Goal: Transaction & Acquisition: Subscribe to service/newsletter

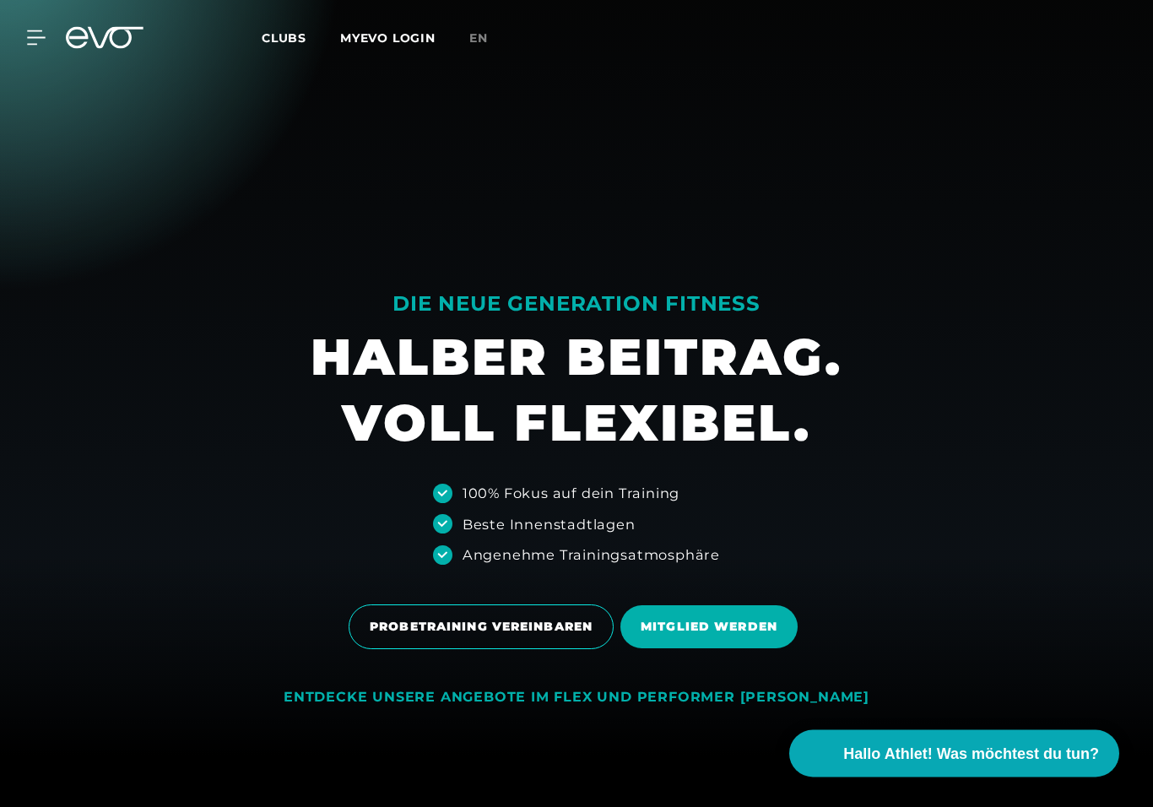
scroll to position [51, 0]
click at [713, 620] on span "MITGLIED WERDEN" at bounding box center [709, 627] width 137 height 18
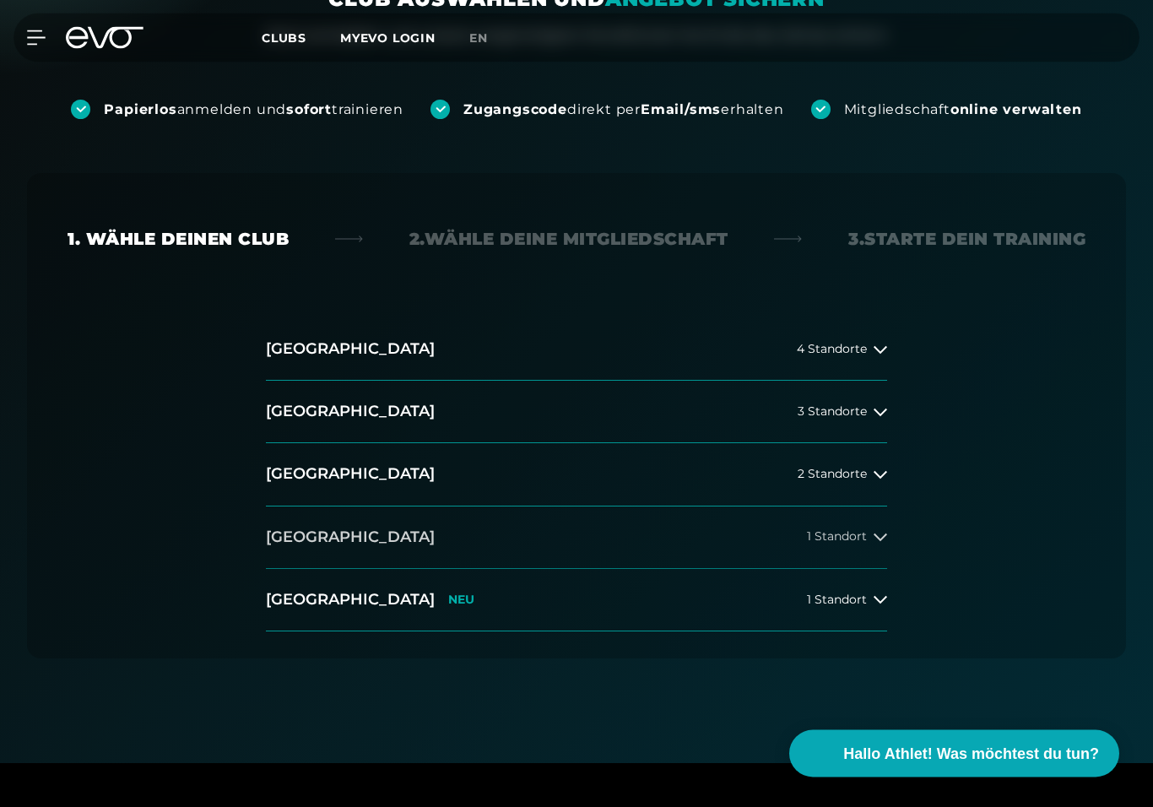
click at [637, 522] on button "[GEOGRAPHIC_DATA] 1 Standort" at bounding box center [576, 538] width 621 height 62
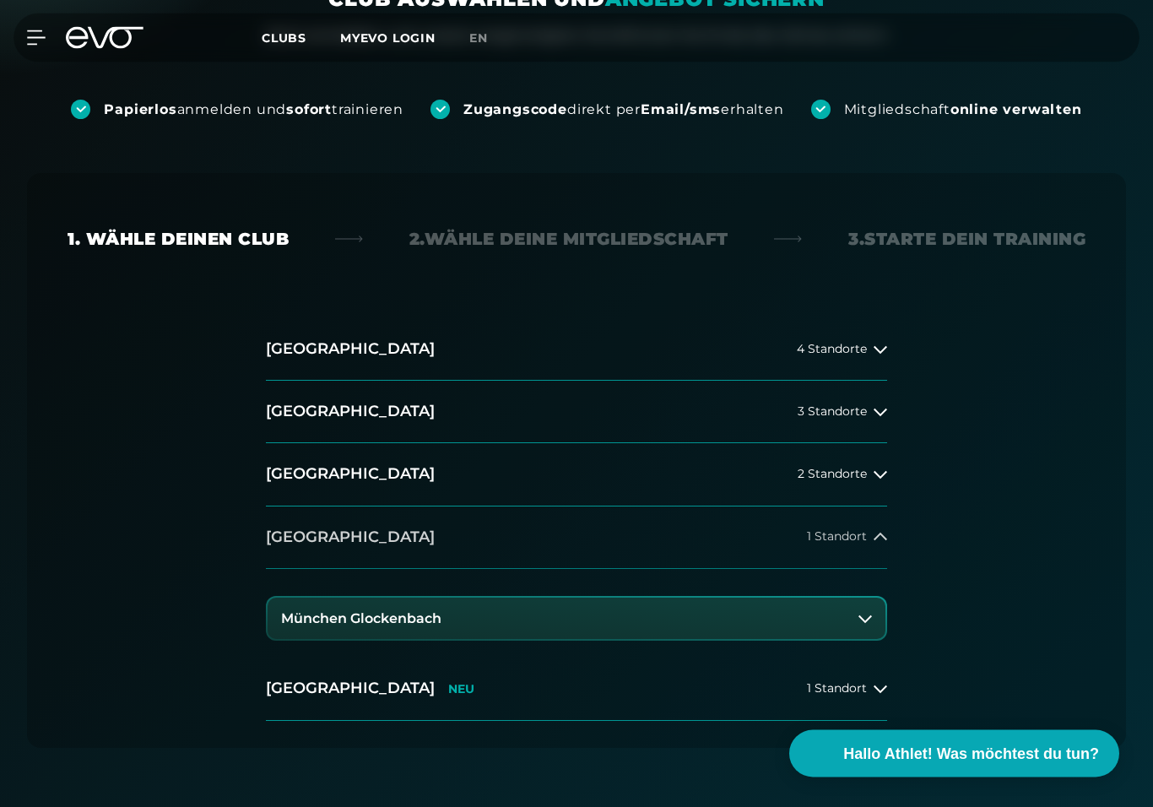
scroll to position [268, 0]
click at [649, 625] on button "München Glockenbach" at bounding box center [577, 619] width 618 height 42
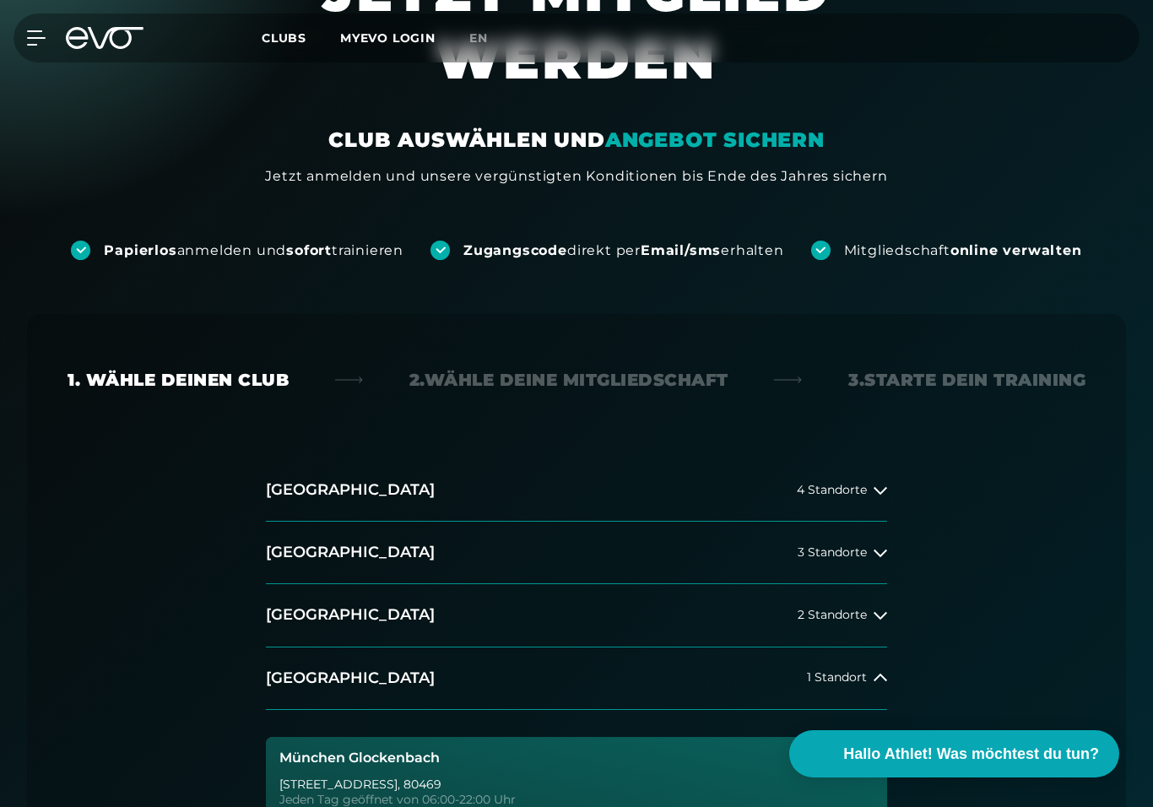
scroll to position [0, 0]
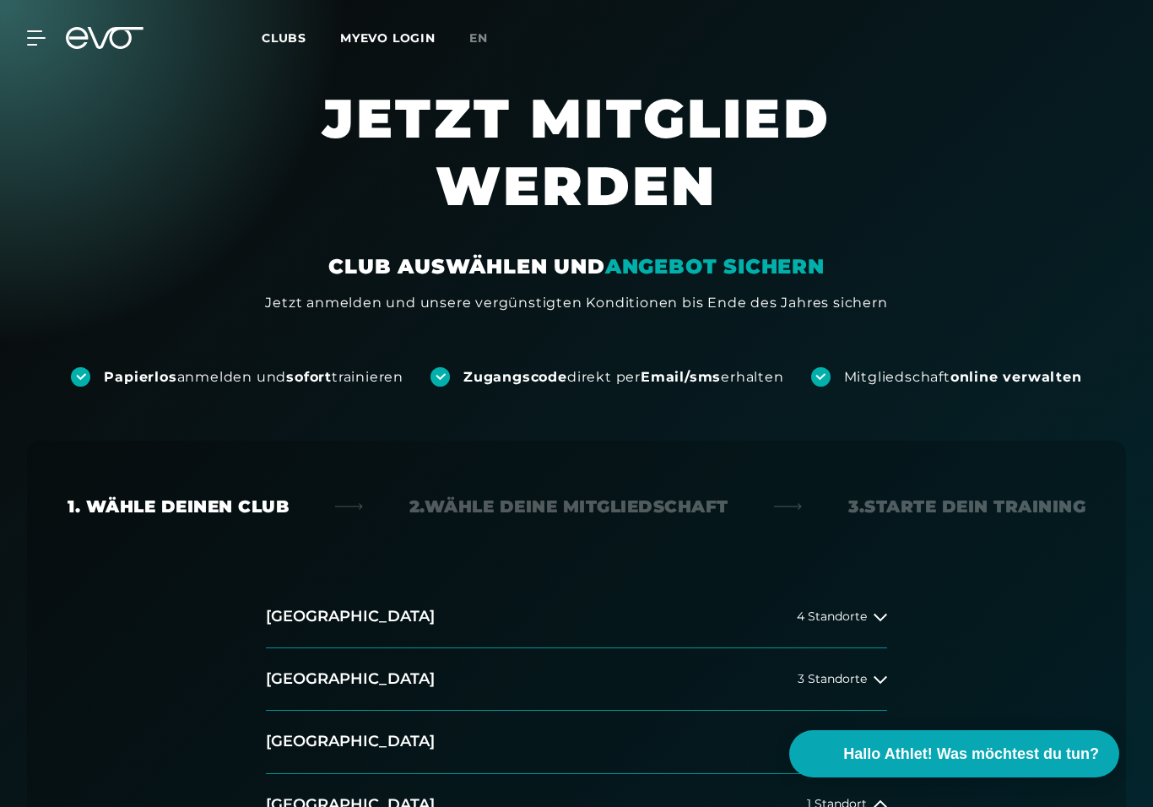
click at [304, 39] on span "Clubs" at bounding box center [284, 37] width 45 height 15
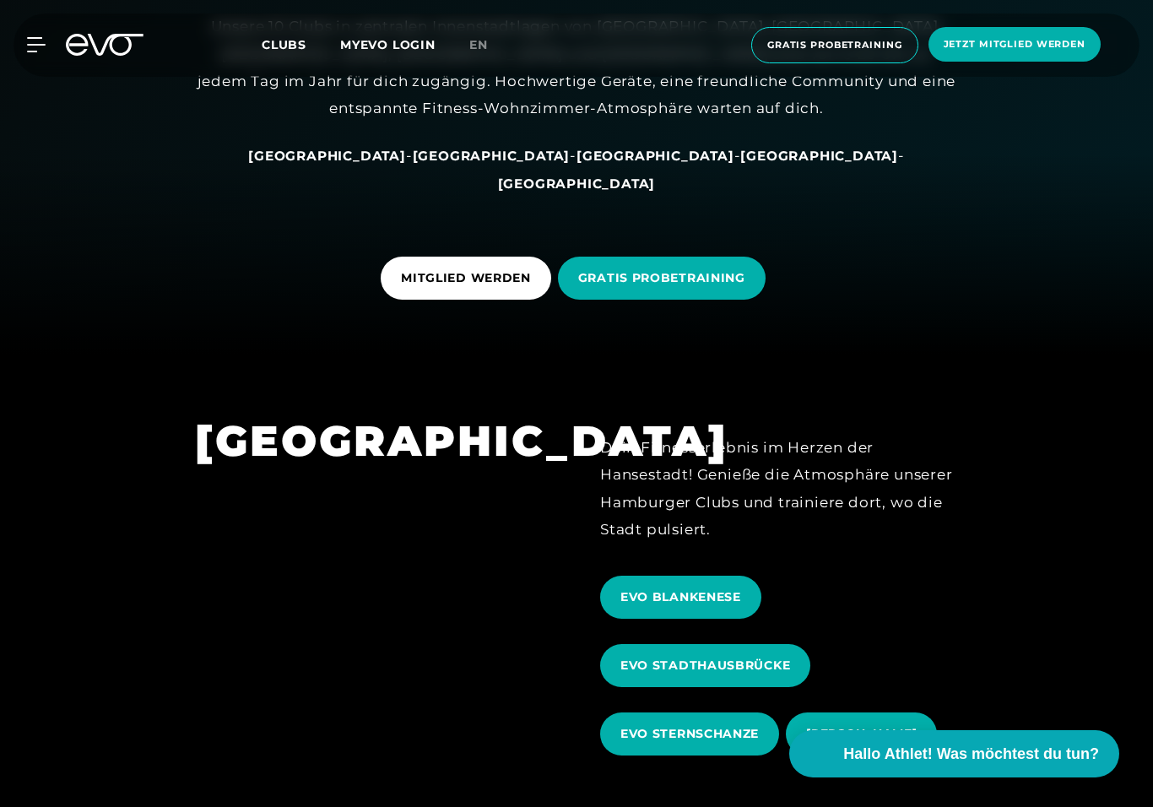
scroll to position [452, 0]
click at [668, 195] on div "[GEOGRAPHIC_DATA] - [GEOGRAPHIC_DATA] - [GEOGRAPHIC_DATA] - [GEOGRAPHIC_DATA] -…" at bounding box center [577, 170] width 760 height 55
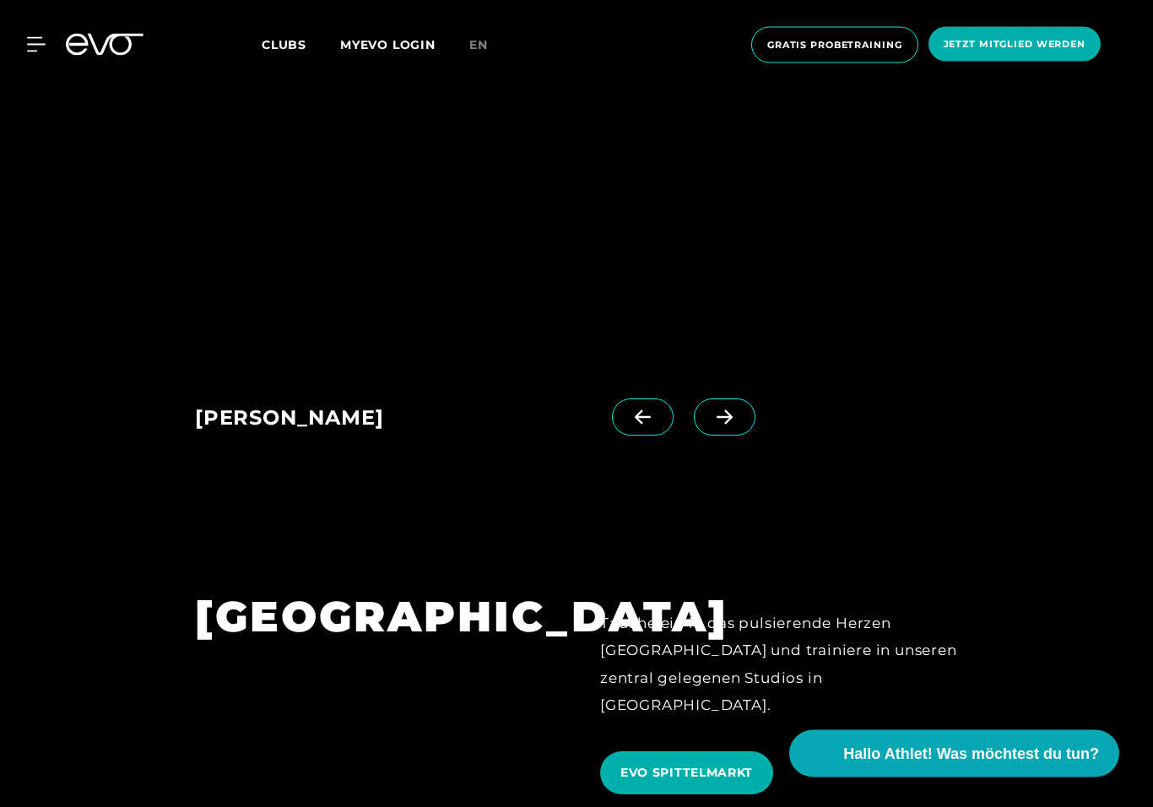
click at [736, 403] on span at bounding box center [725, 417] width 62 height 37
click at [736, 403] on span at bounding box center [725, 416] width 62 height 37
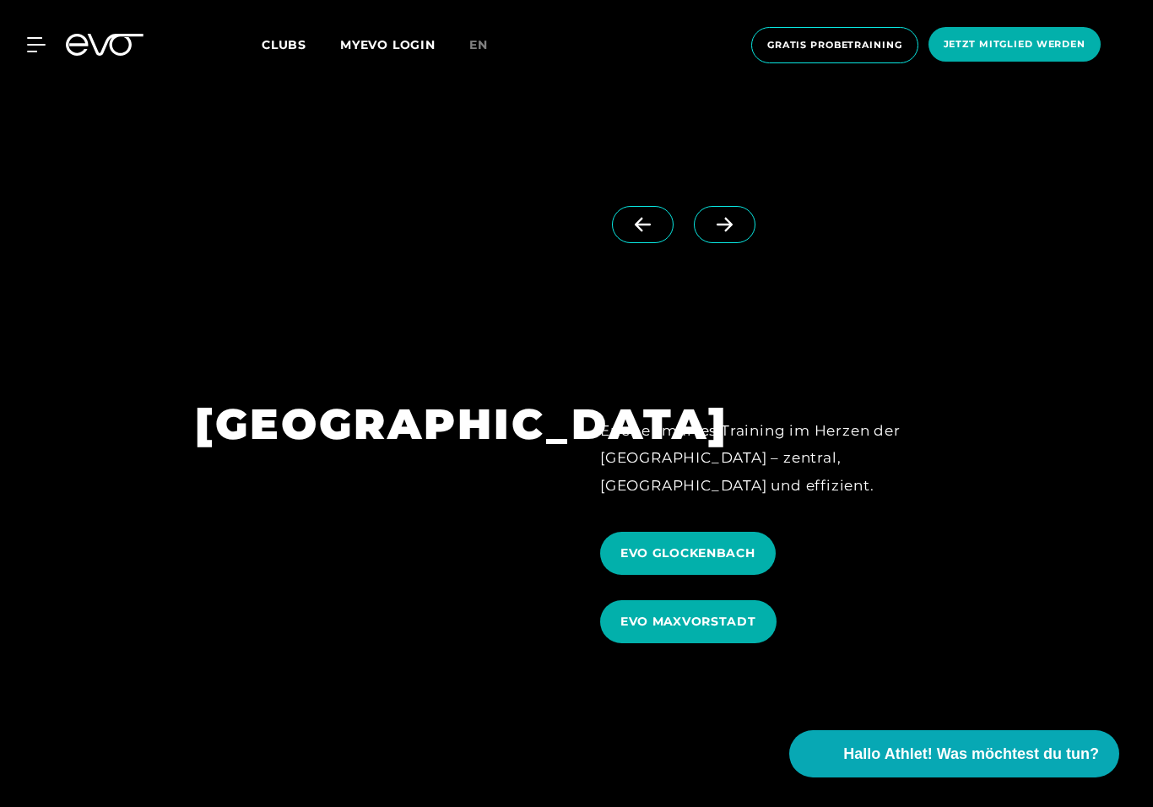
scroll to position [5181, 0]
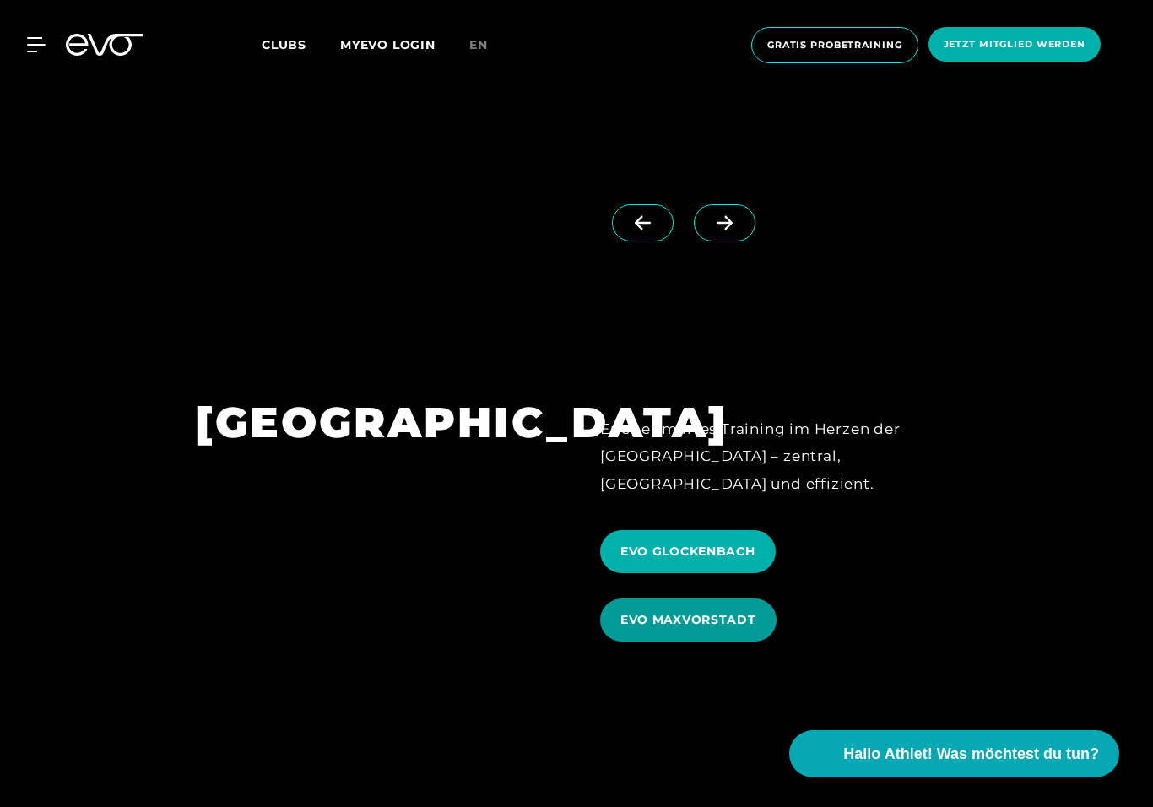
click at [716, 611] on span "EVO MAXVORSTADT" at bounding box center [688, 620] width 136 height 18
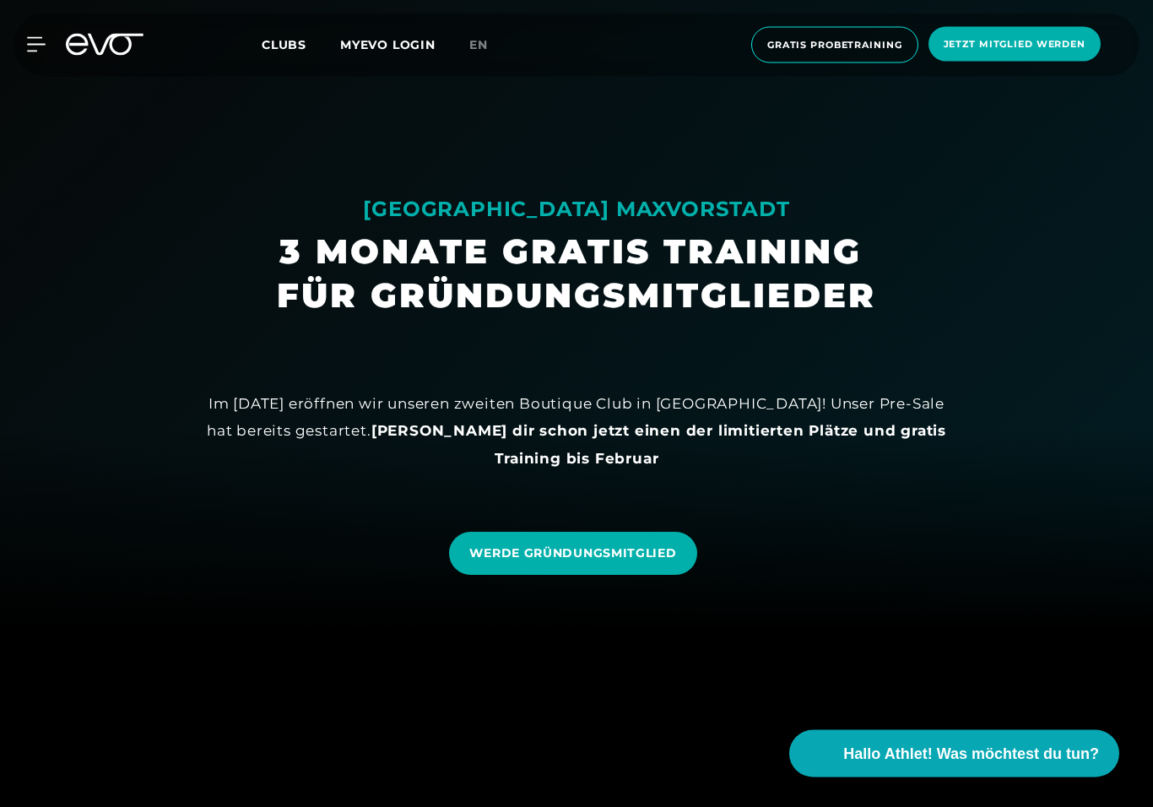
scroll to position [178, 0]
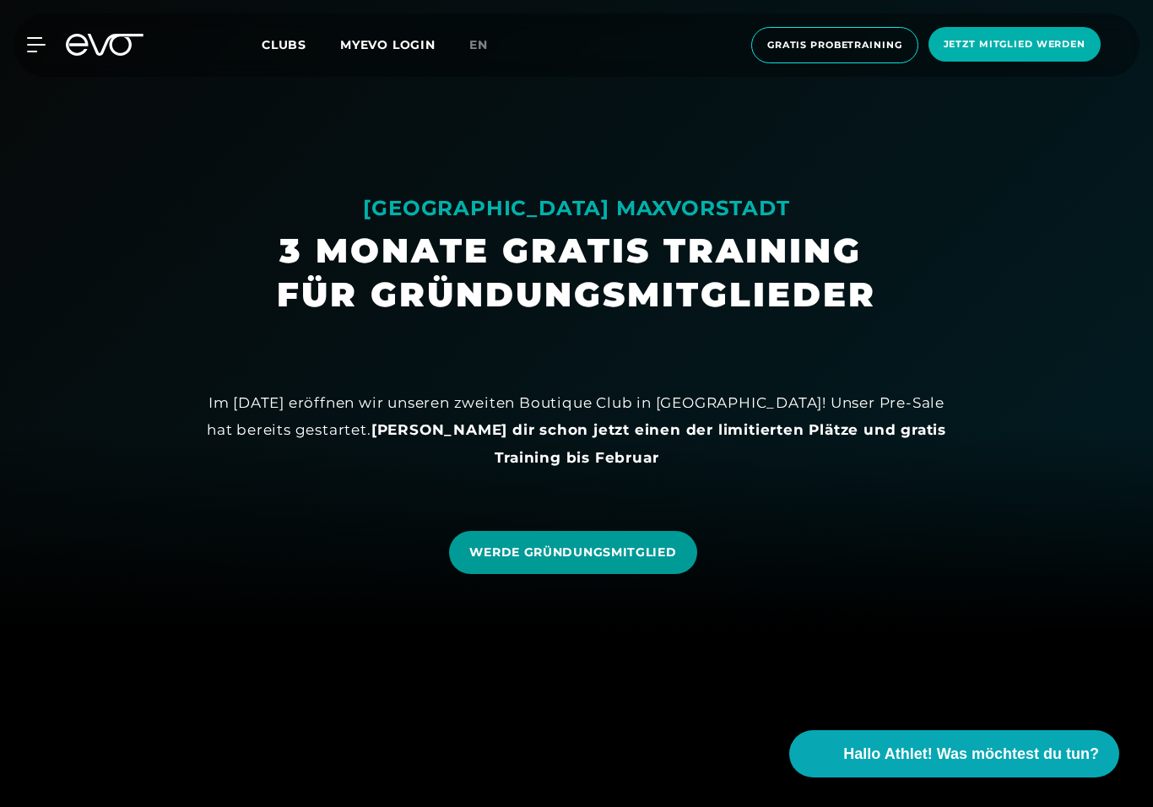
click at [620, 554] on span "WERDE GRÜNDUNGSMITGLIED" at bounding box center [572, 553] width 207 height 18
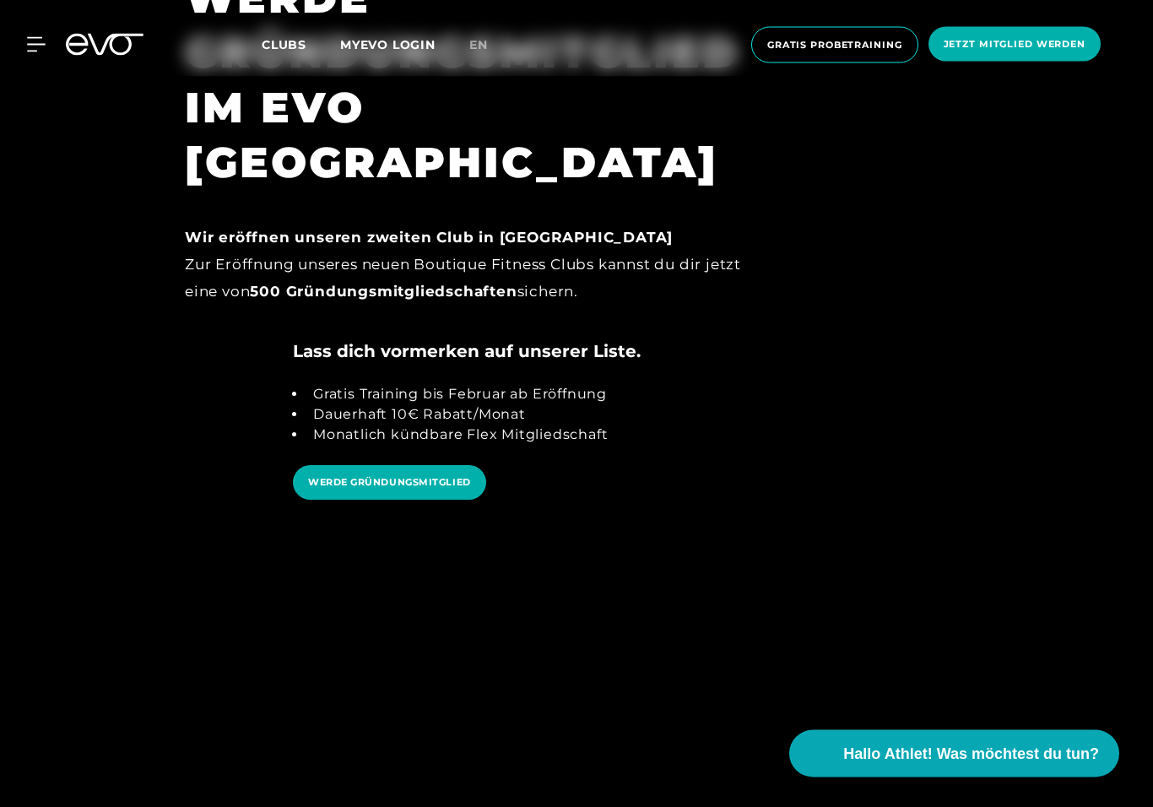
scroll to position [1835, 0]
click at [1040, 754] on span "Hallo Athlet! Was möchtest du tun?" at bounding box center [972, 754] width 268 height 24
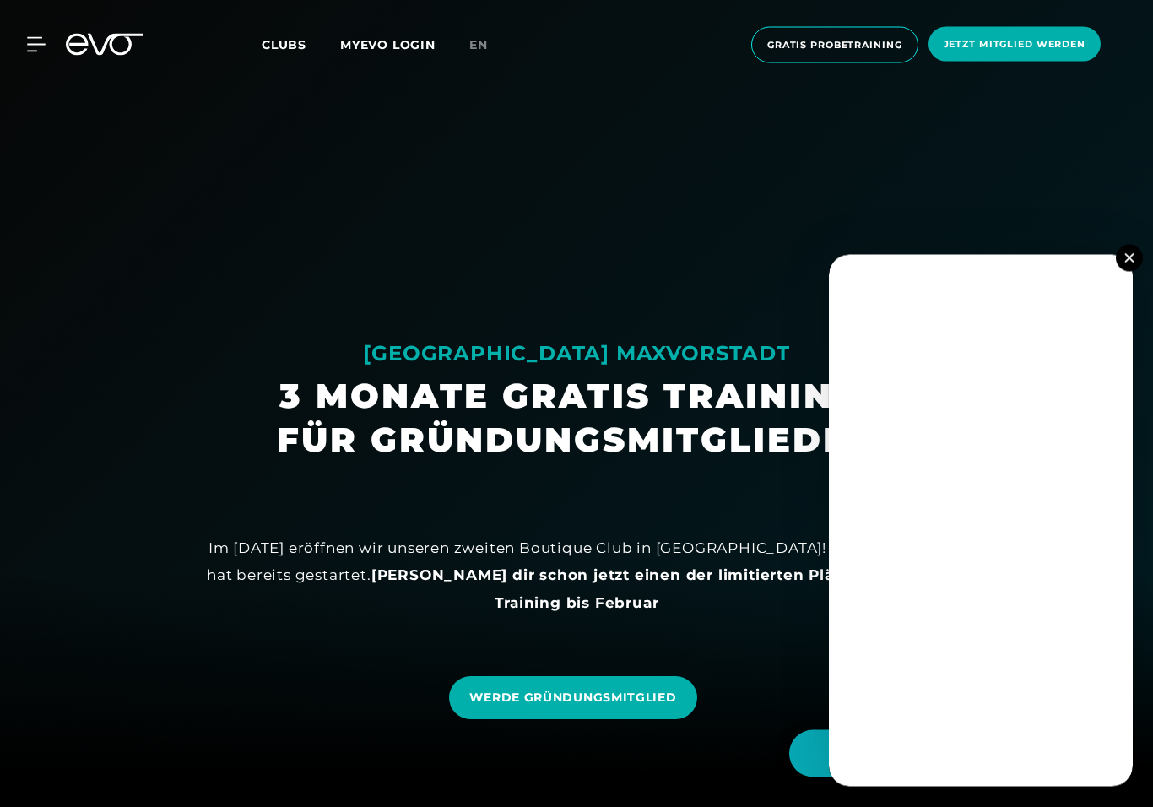
scroll to position [33, 0]
click at [1129, 263] on img at bounding box center [1128, 257] width 9 height 9
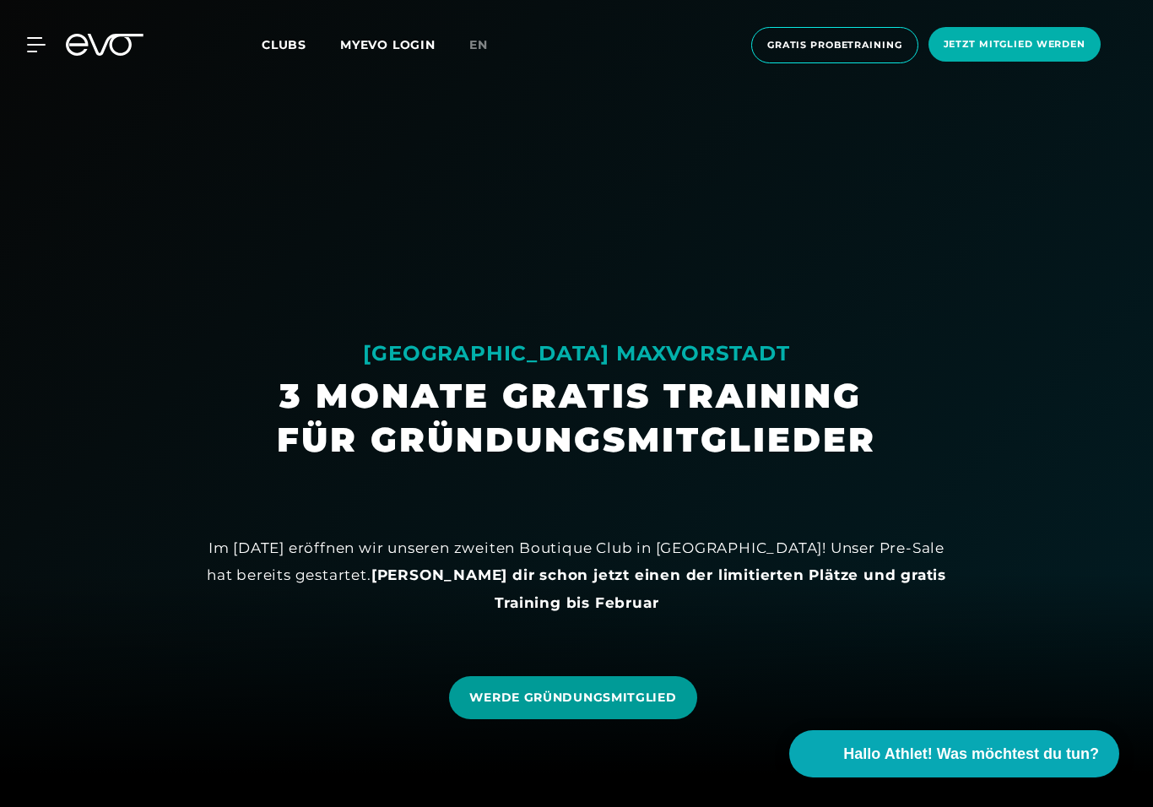
click at [572, 697] on span "WERDE GRÜNDUNGSMITGLIED" at bounding box center [572, 698] width 207 height 18
